Goal: Task Accomplishment & Management: Use online tool/utility

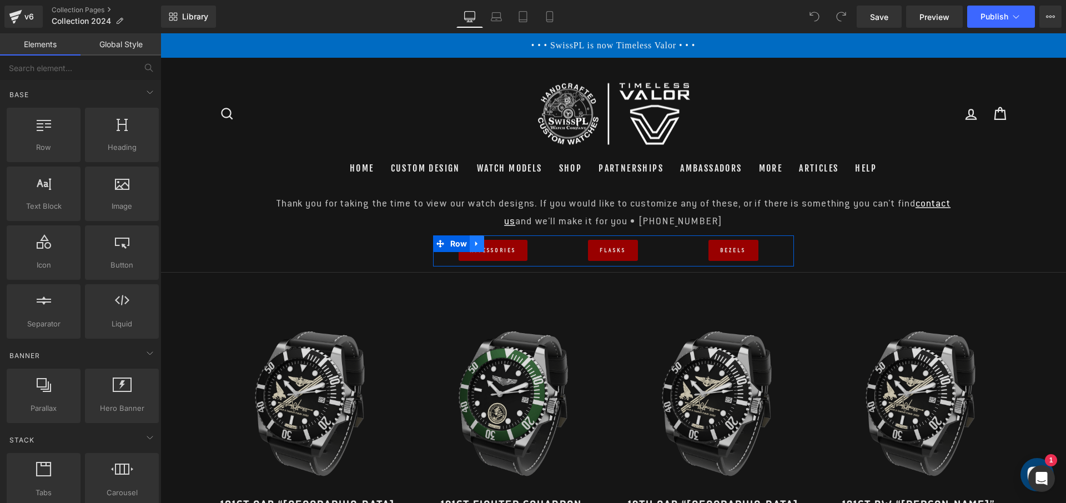
click at [476, 242] on icon at bounding box center [477, 244] width 8 height 8
click at [503, 242] on icon at bounding box center [506, 244] width 8 height 8
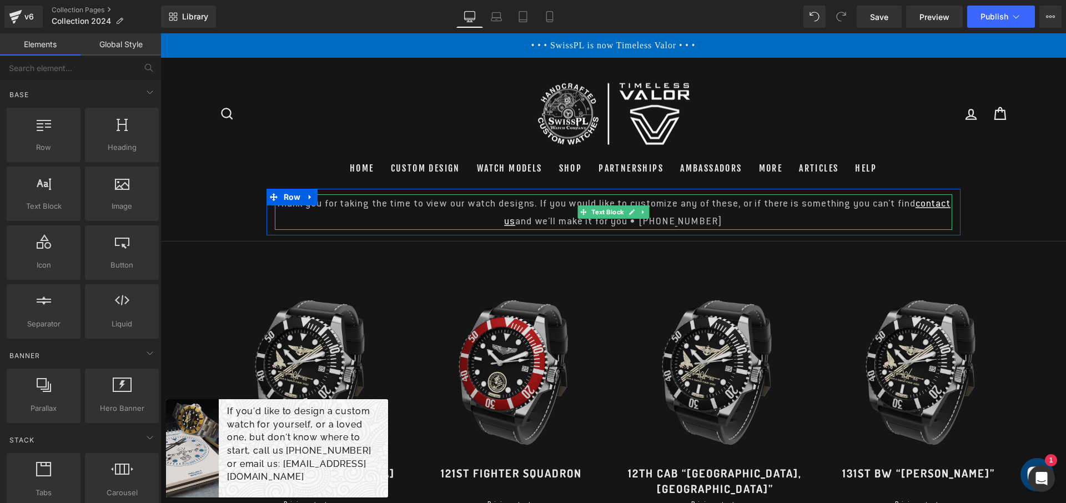
click at [655, 201] on p "Thank you for taking the time to view our watch designs. If you would like to c…" at bounding box center [614, 212] width 678 height 36
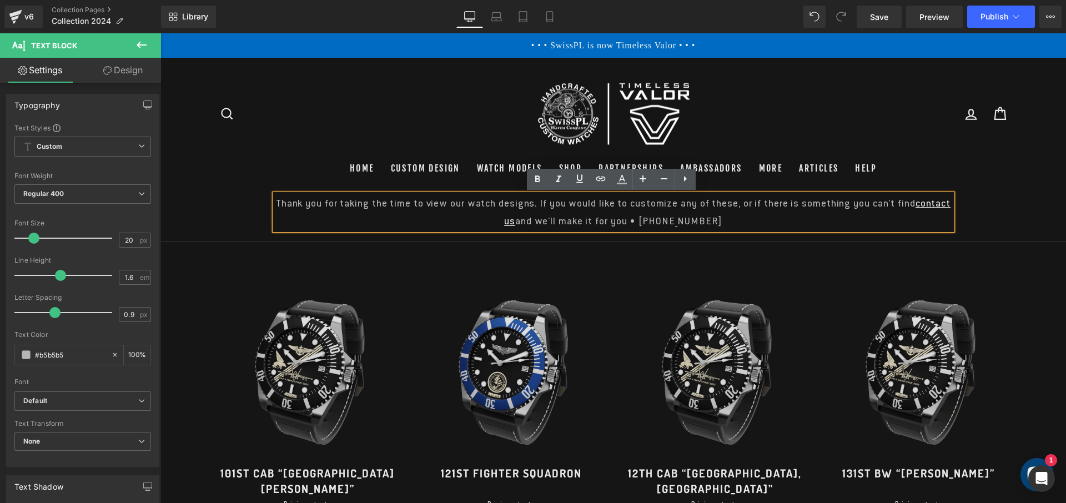
click at [581, 202] on p "Thank you for taking the time to view our watch designs. If you would like to c…" at bounding box center [614, 212] width 678 height 36
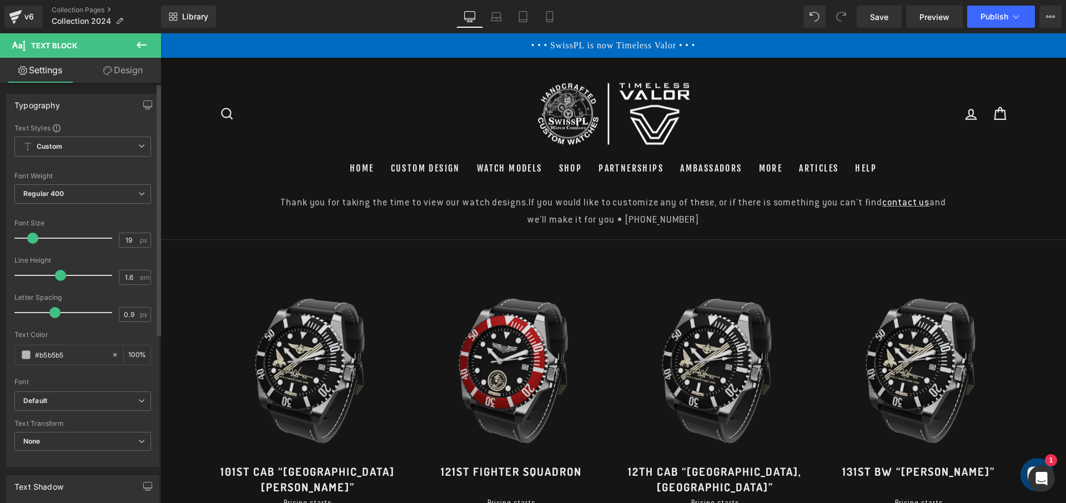
type input "18"
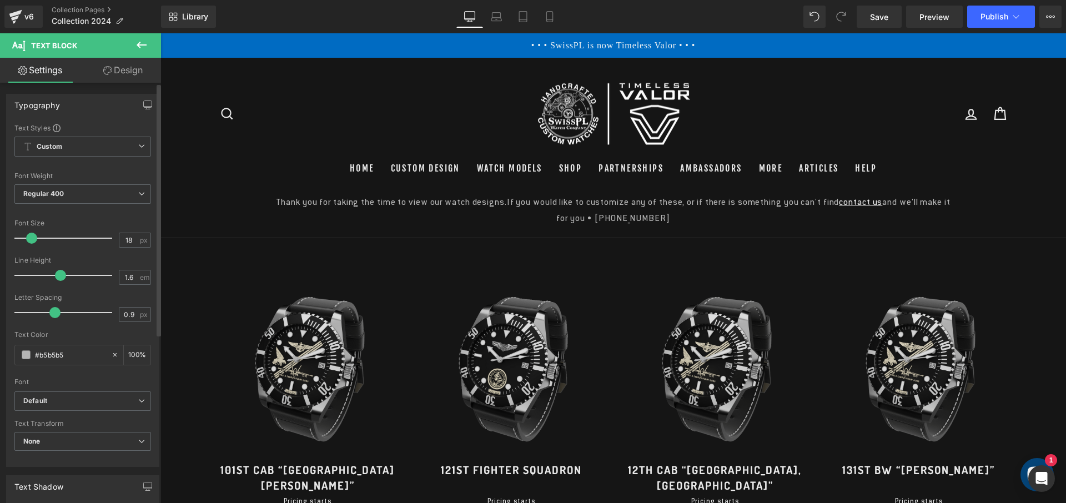
click at [29, 239] on span at bounding box center [31, 238] width 11 height 11
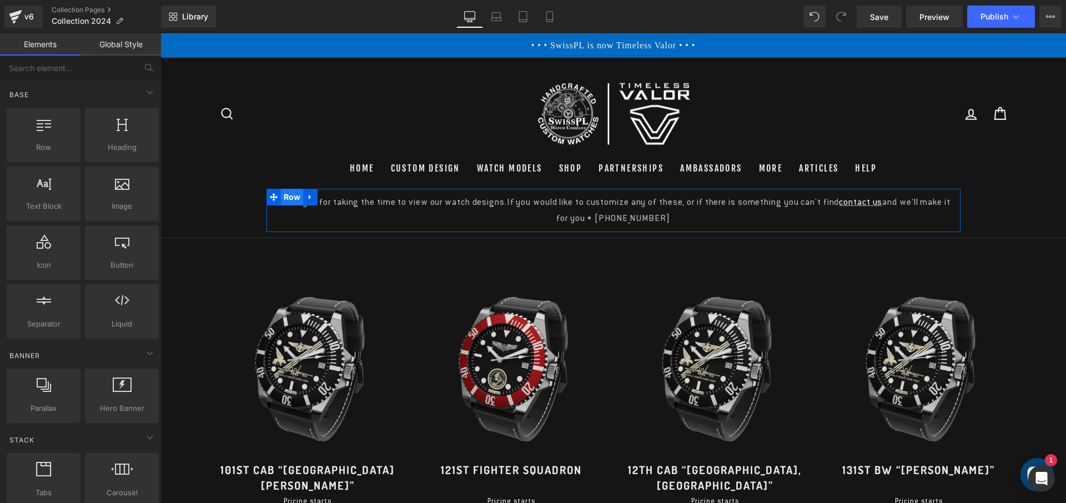
click at [295, 195] on span "Row" at bounding box center [292, 197] width 23 height 17
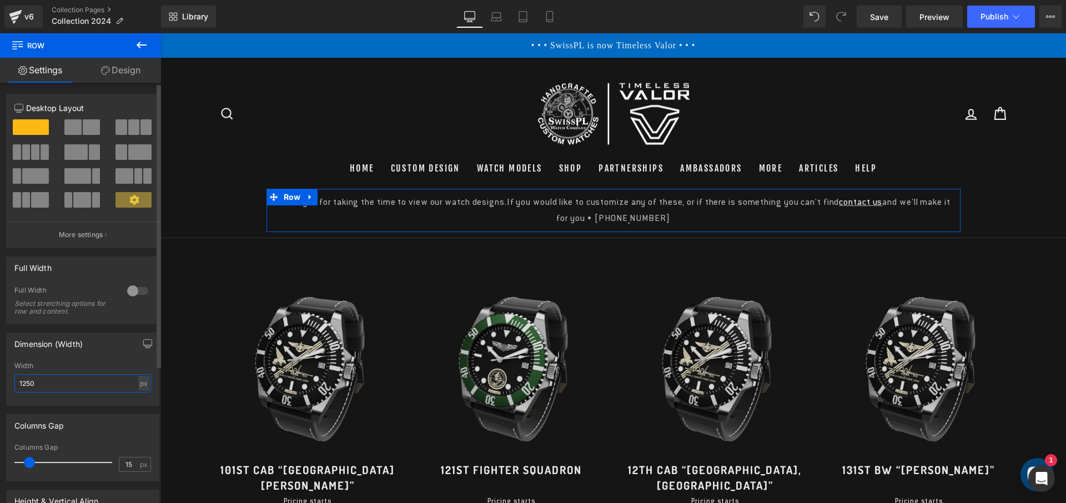
drag, startPoint x: 16, startPoint y: 379, endPoint x: 0, endPoint y: 369, distance: 18.5
click at [0, 369] on div "Dimension (Width) 1250px Width 1250 px % px" at bounding box center [83, 365] width 166 height 82
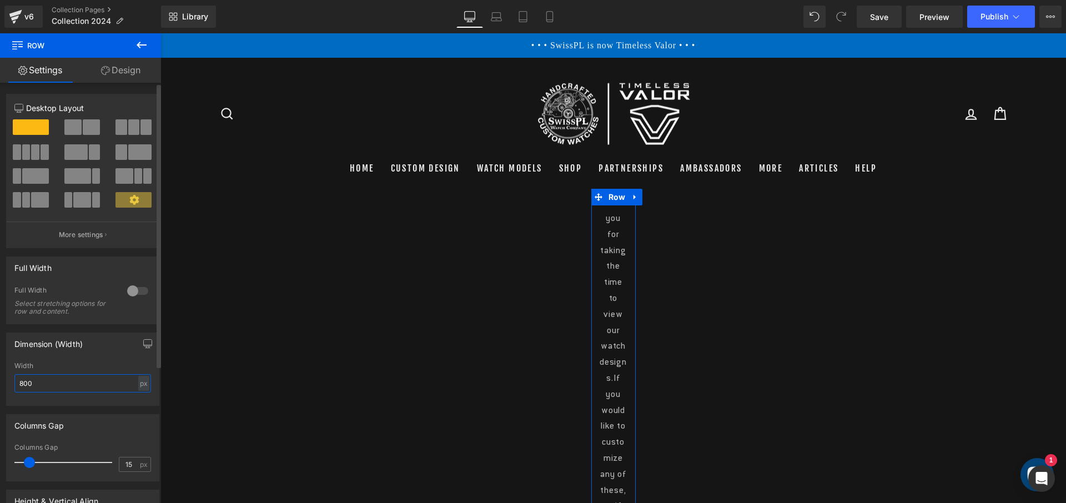
type input "800"
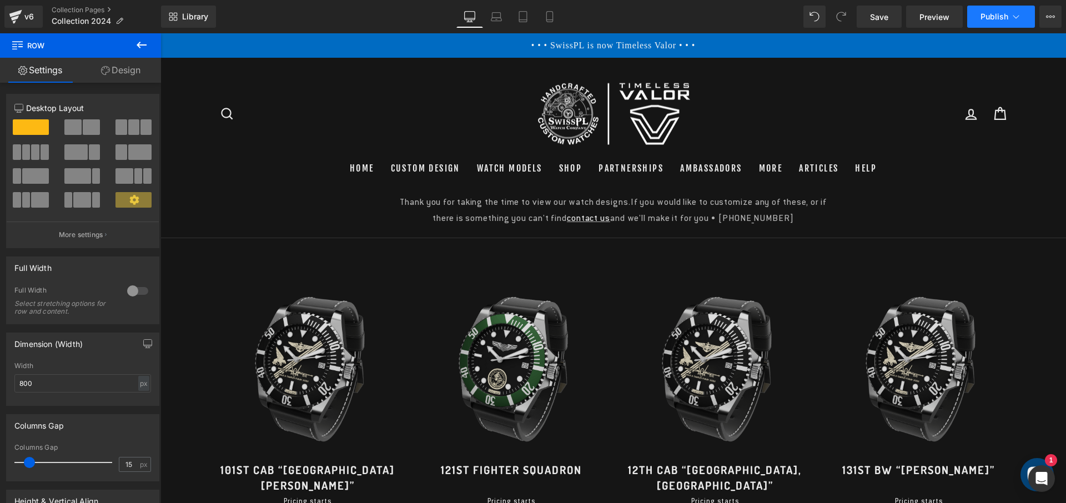
click at [995, 17] on span "Publish" at bounding box center [995, 16] width 28 height 9
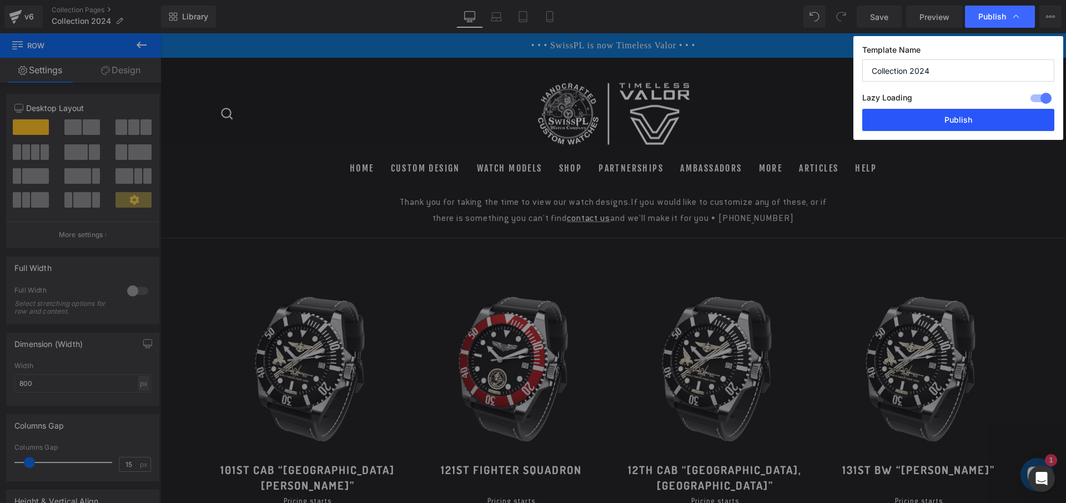
click at [970, 121] on button "Publish" at bounding box center [958, 120] width 192 height 22
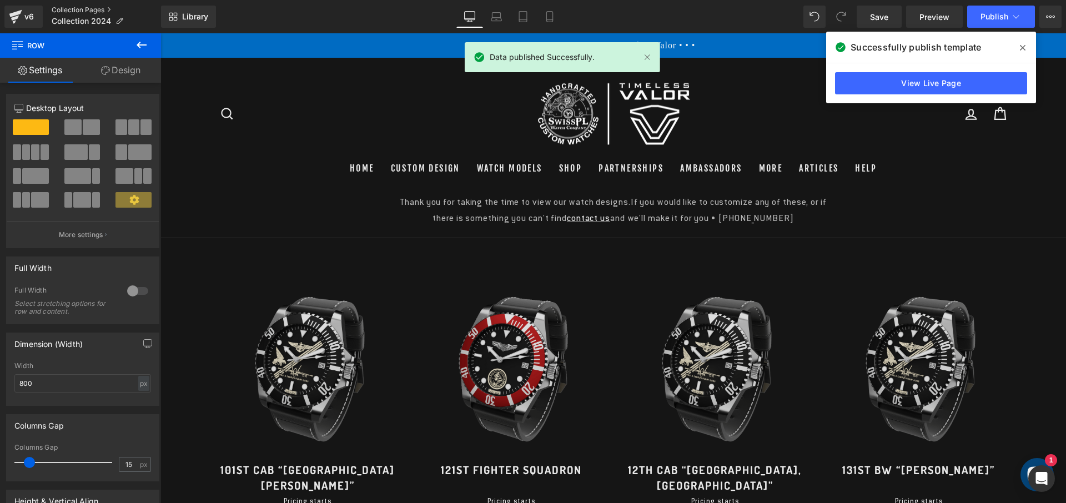
click at [96, 7] on link "Collection Pages" at bounding box center [106, 10] width 109 height 9
